Goal: Task Accomplishment & Management: Use online tool/utility

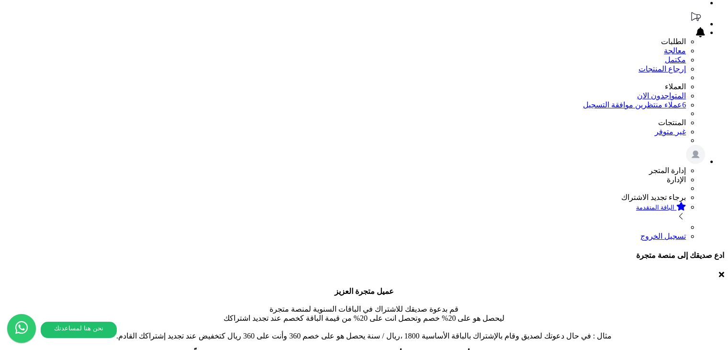
scroll to position [206, 0]
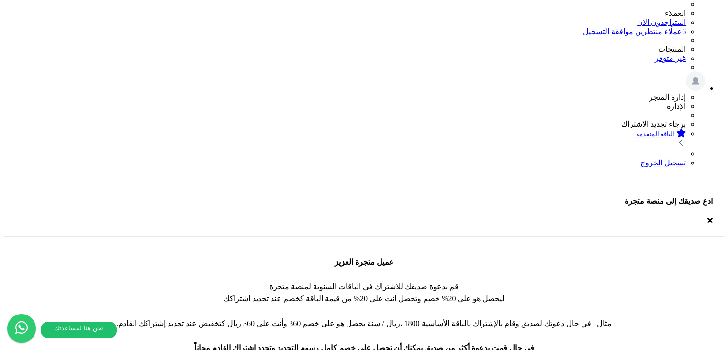
scroll to position [192, 0]
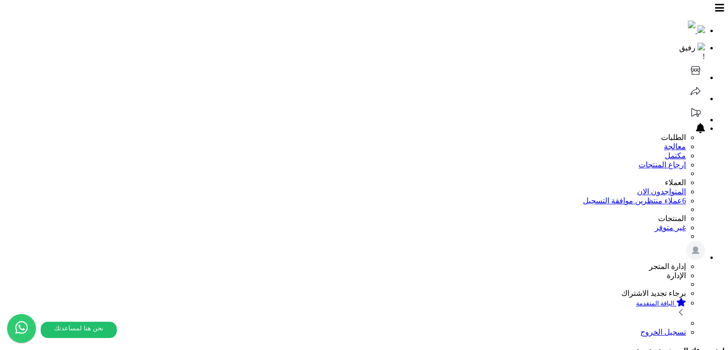
select select "*"
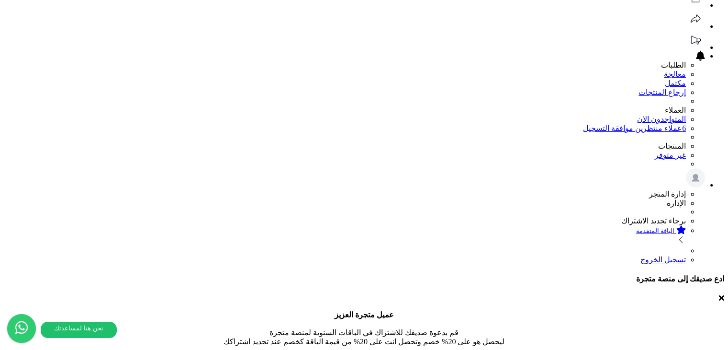
scroll to position [66, 0]
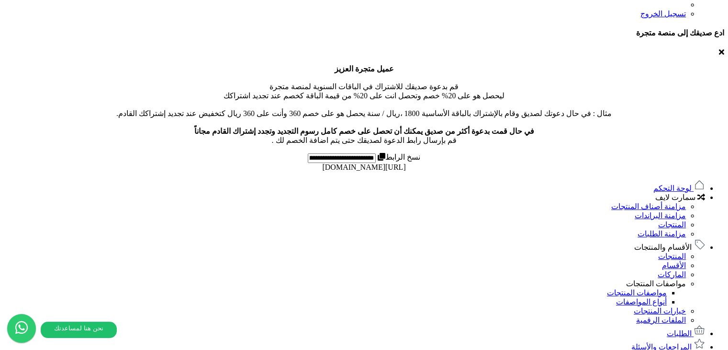
scroll to position [335, 0]
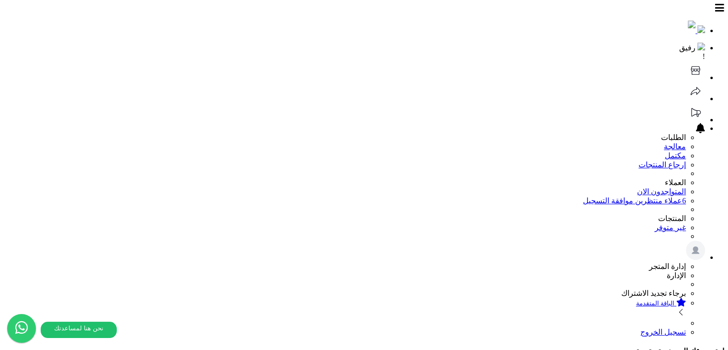
drag, startPoint x: 566, startPoint y: 151, endPoint x: 567, endPoint y: 147, distance: 5.0
select select "*********"
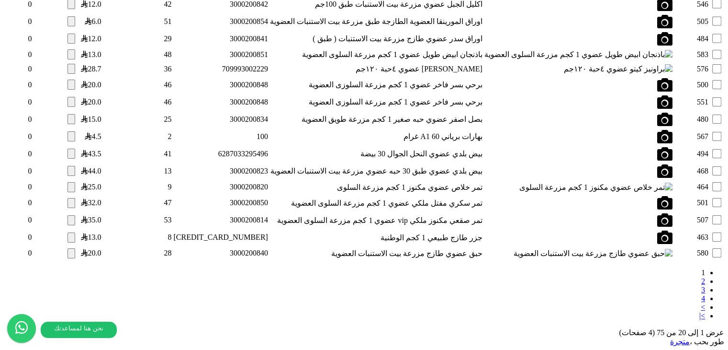
scroll to position [1285, 0]
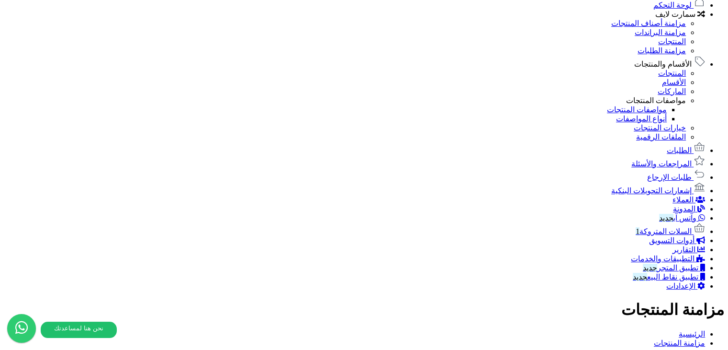
scroll to position [744, 0]
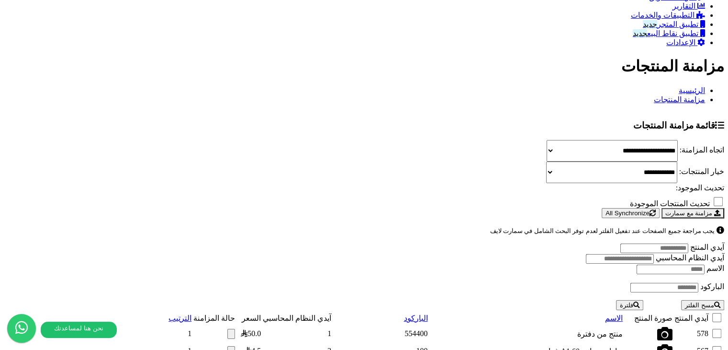
click at [696, 46] on span "الإعدادات" at bounding box center [681, 42] width 29 height 8
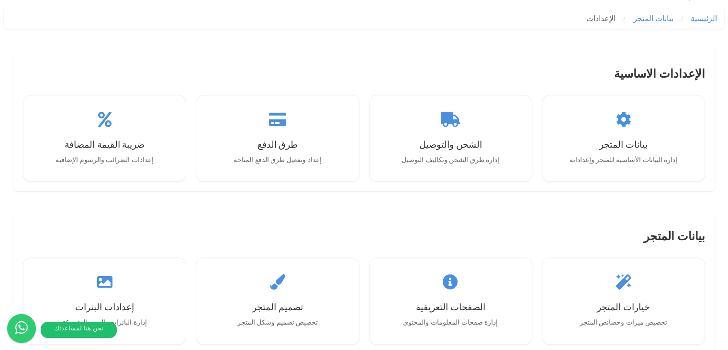
scroll to position [1013, 0]
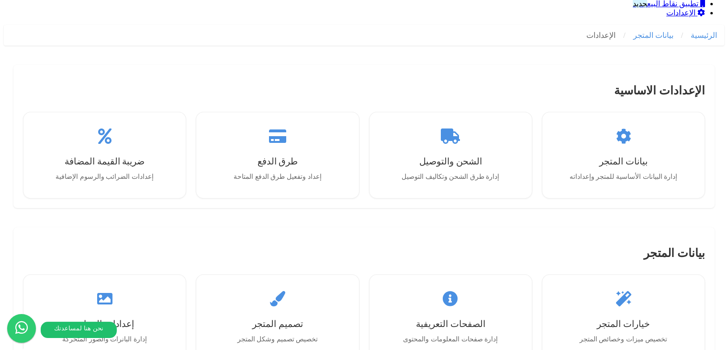
scroll to position [486, 0]
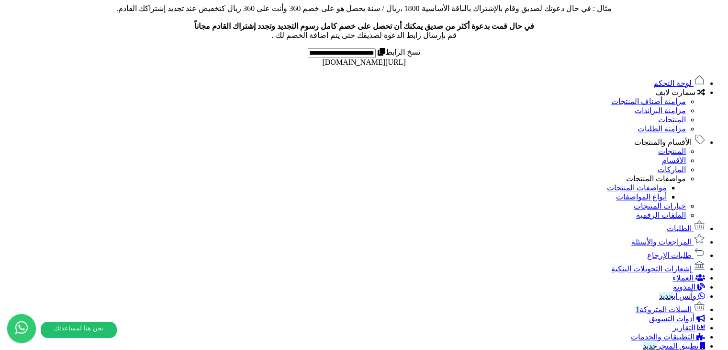
scroll to position [233, 0]
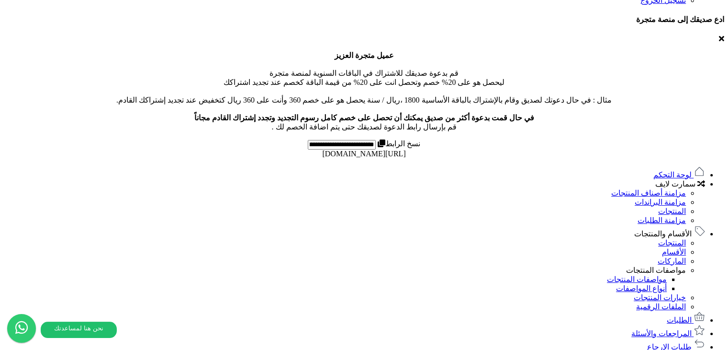
scroll to position [192, 0]
